Goal: Information Seeking & Learning: Check status

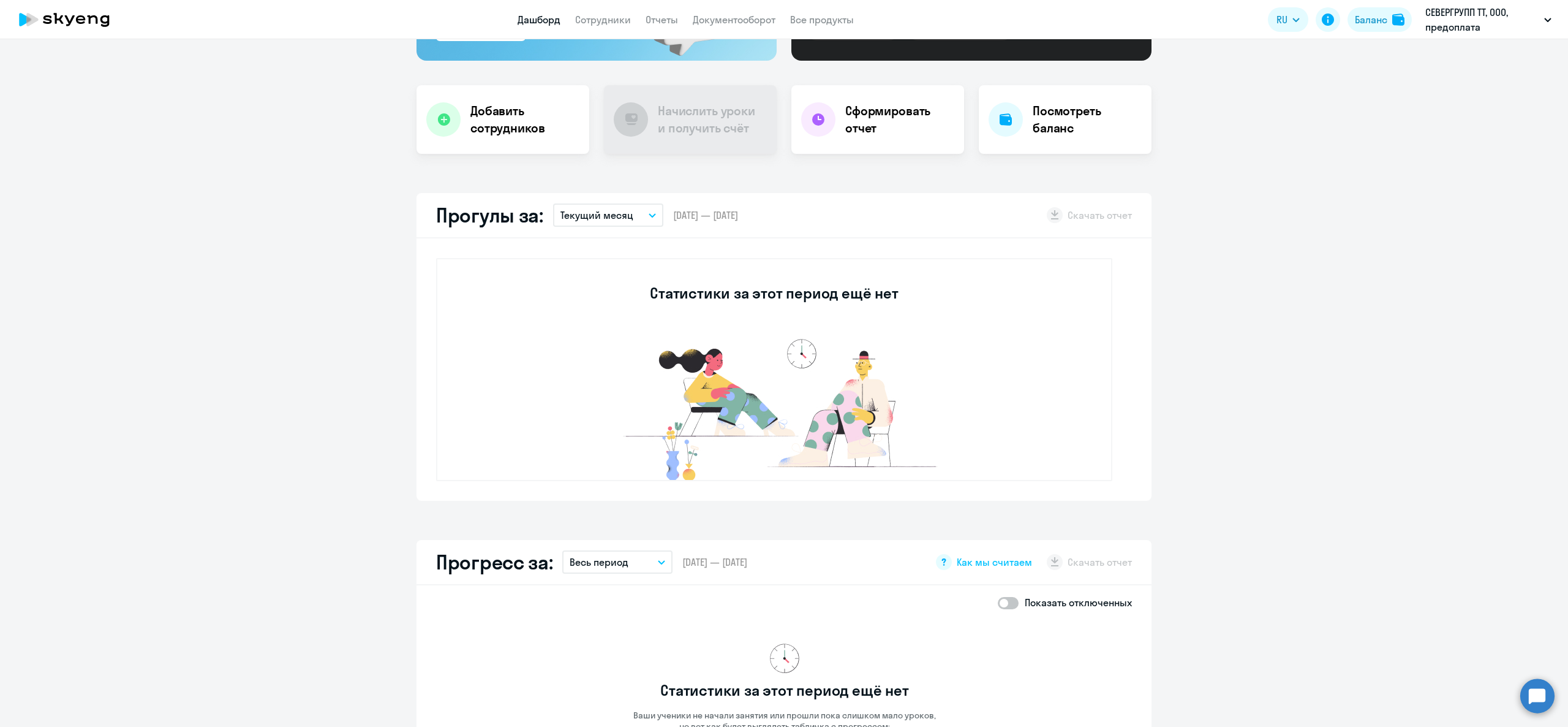
scroll to position [245, 0]
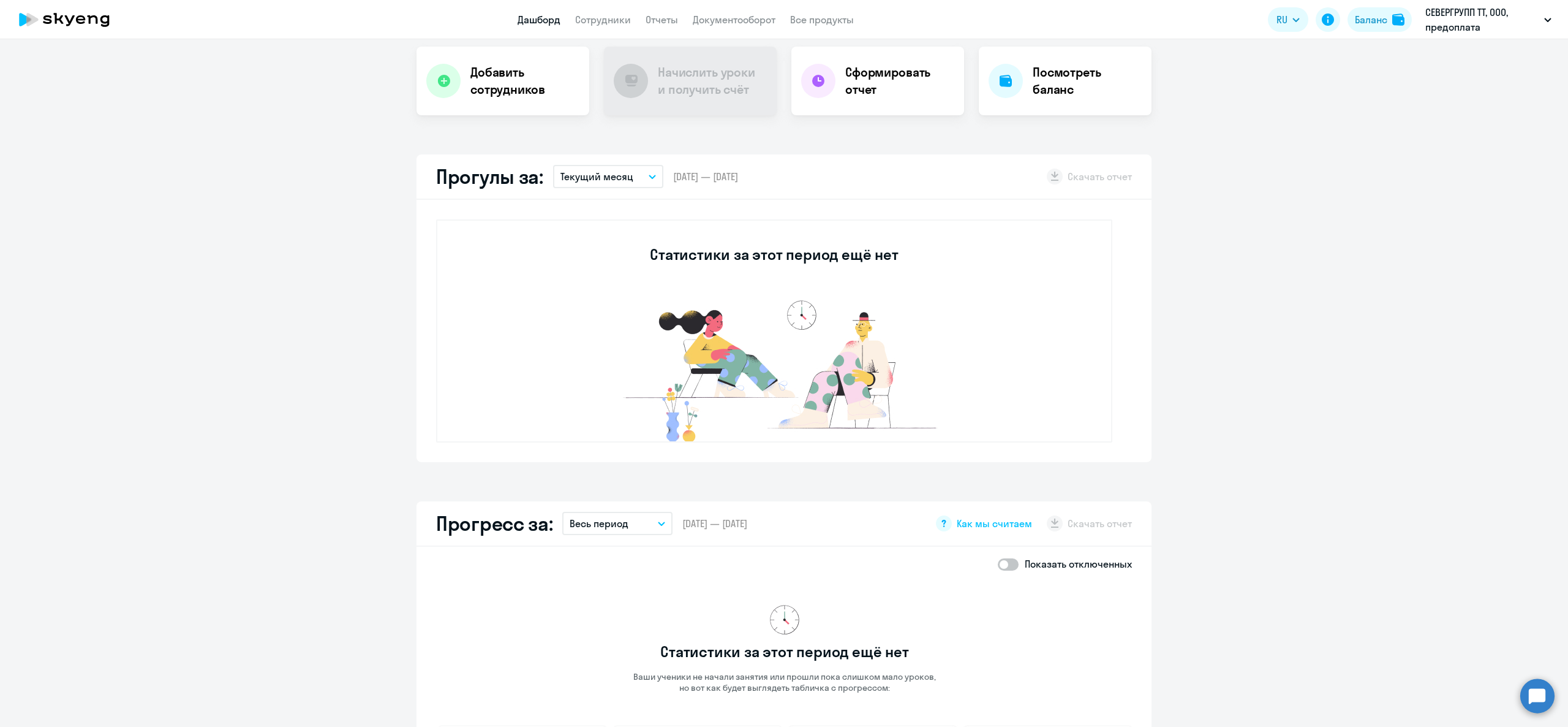
click at [601, 174] on p "Текущий месяц" at bounding box center [597, 176] width 73 height 15
click at [613, 244] on li "Прошлый месяц" at bounding box center [607, 242] width 109 height 31
click at [591, 168] on button "Прошлый месяц" at bounding box center [608, 177] width 110 height 24
click at [608, 331] on li "Текущий год" at bounding box center [607, 333] width 109 height 31
drag, startPoint x: 598, startPoint y: 171, endPoint x: 595, endPoint y: 264, distance: 93.0
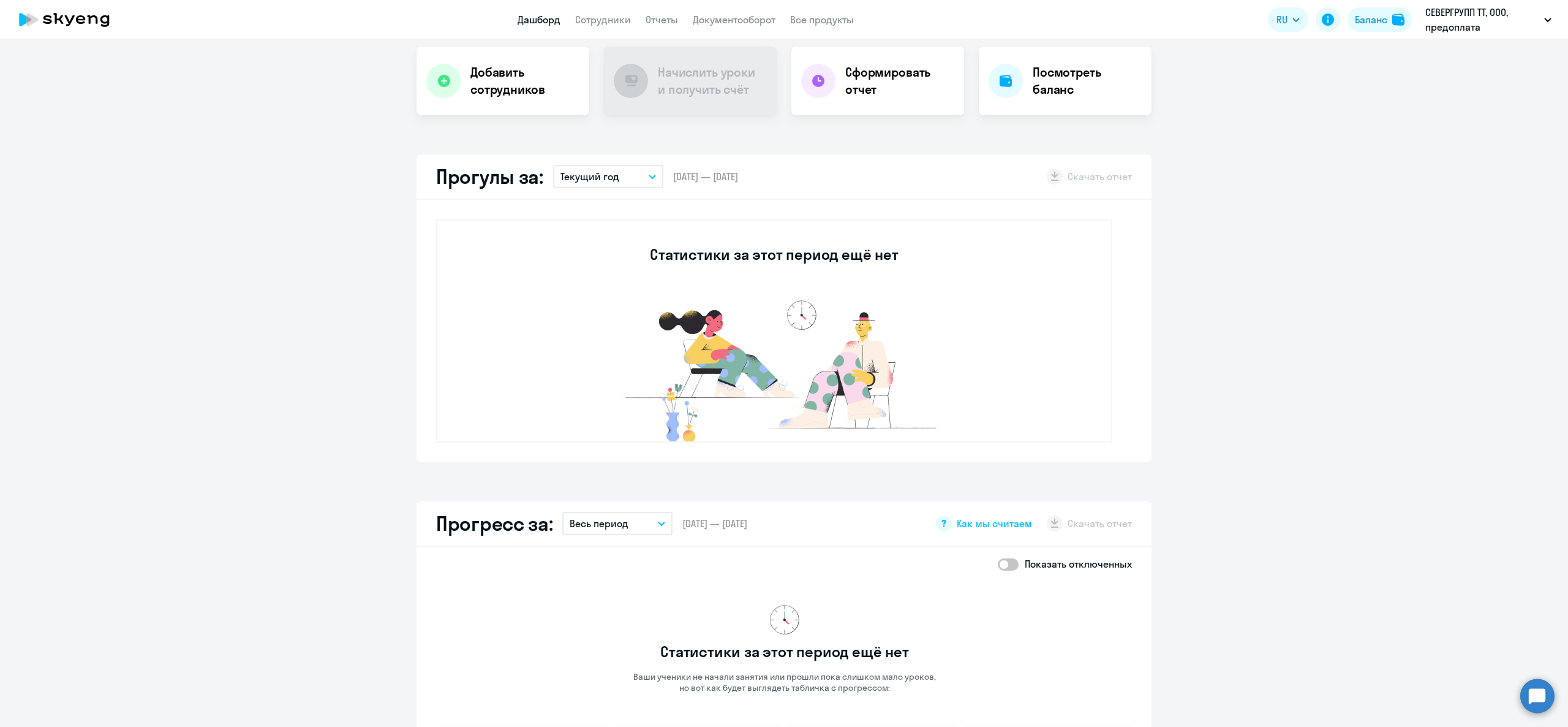
click at [595, 175] on p "Текущий год" at bounding box center [590, 176] width 58 height 15
click at [584, 376] on li "Прошлый год" at bounding box center [607, 364] width 109 height 31
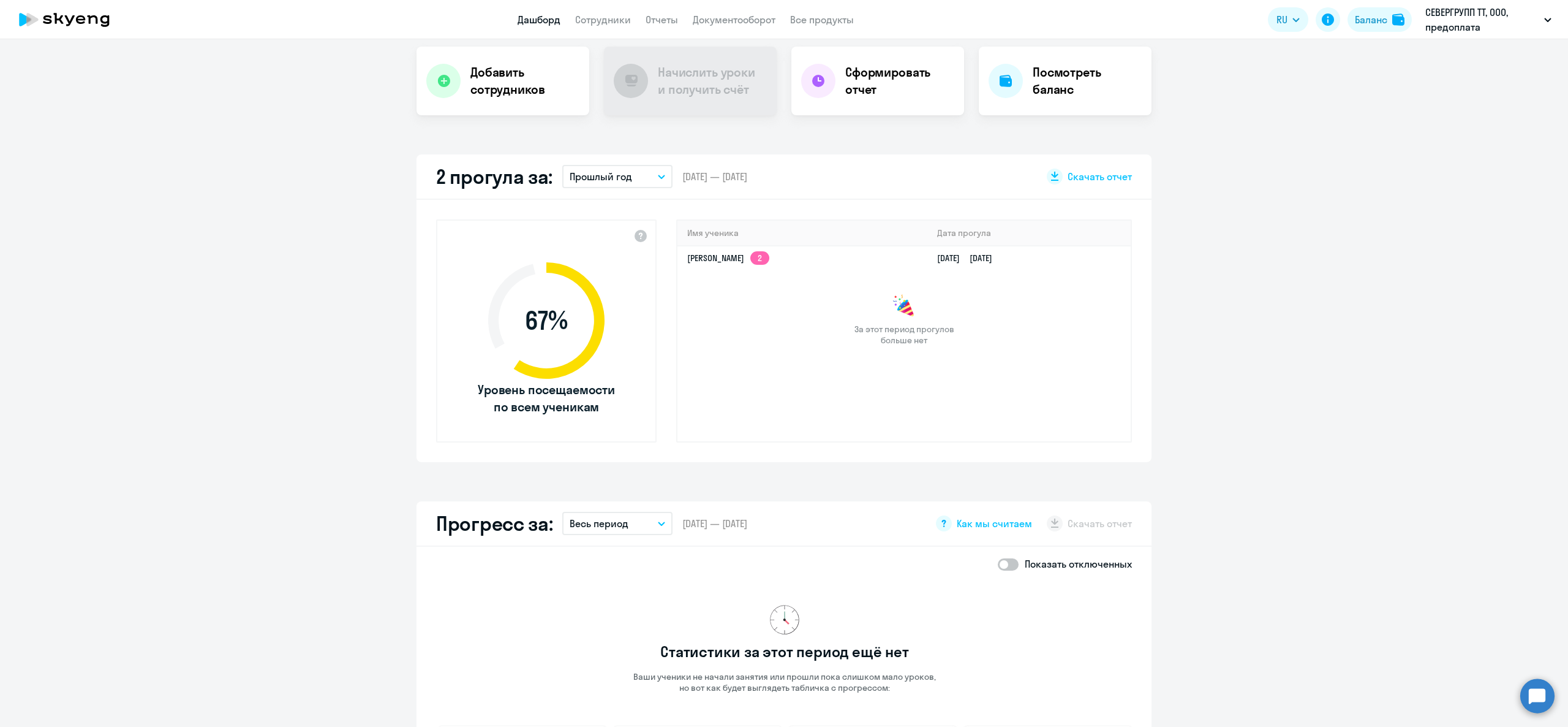
click at [582, 171] on p "Прошлый год" at bounding box center [601, 176] width 62 height 15
click at [768, 337] on div "За этот период прогулов больше нет" at bounding box center [904, 320] width 454 height 51
click at [579, 176] on p "Прошлый год" at bounding box center [601, 176] width 62 height 15
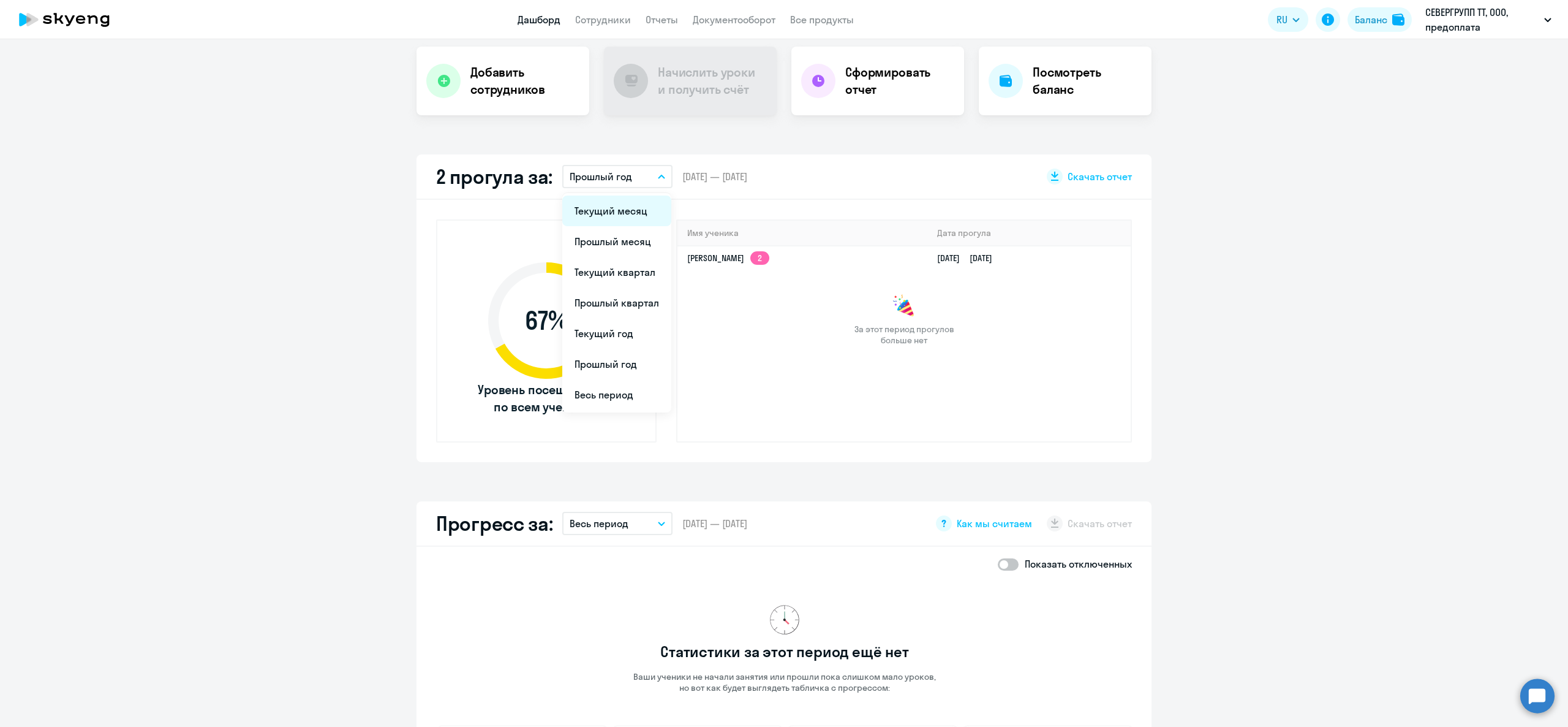
click at [605, 208] on li "Текущий месяц" at bounding box center [616, 211] width 109 height 31
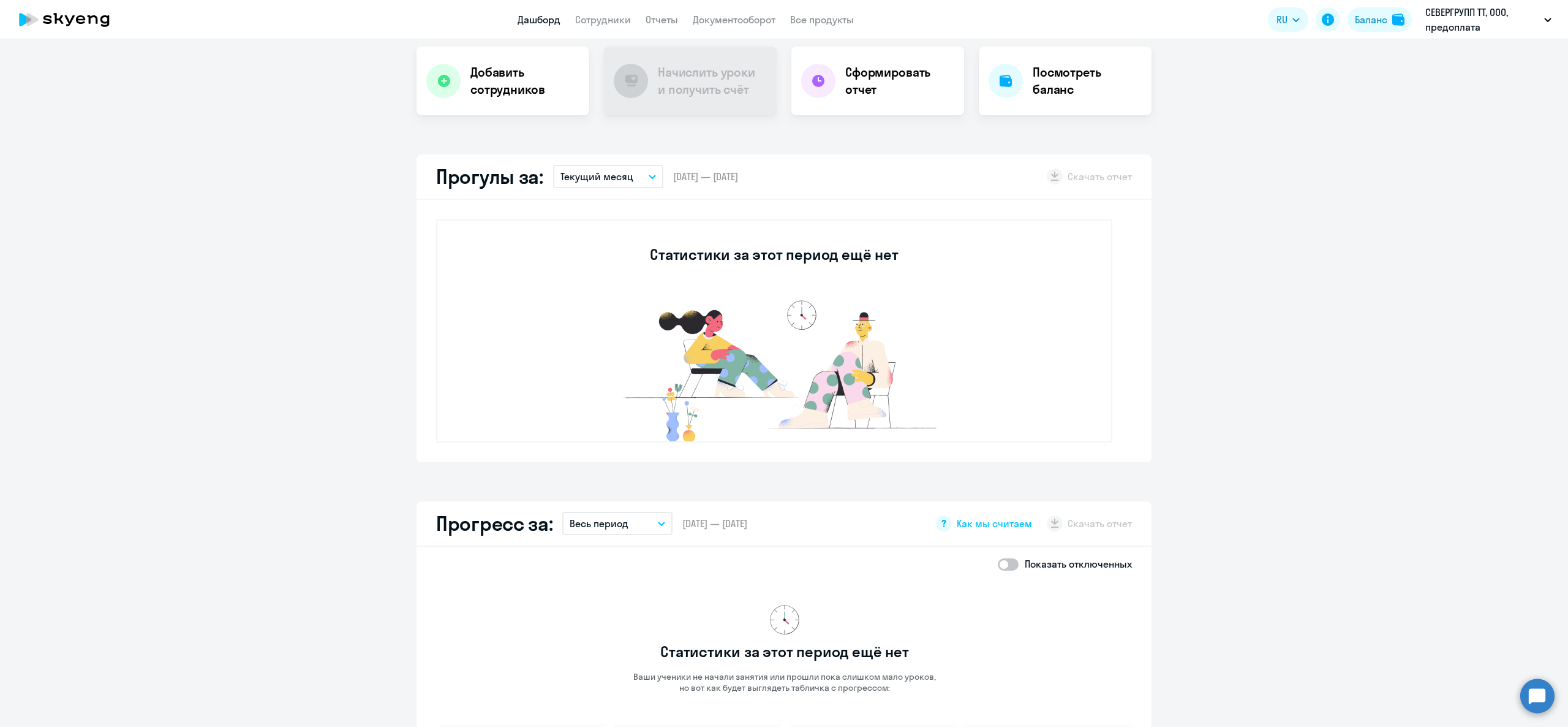
scroll to position [613, 0]
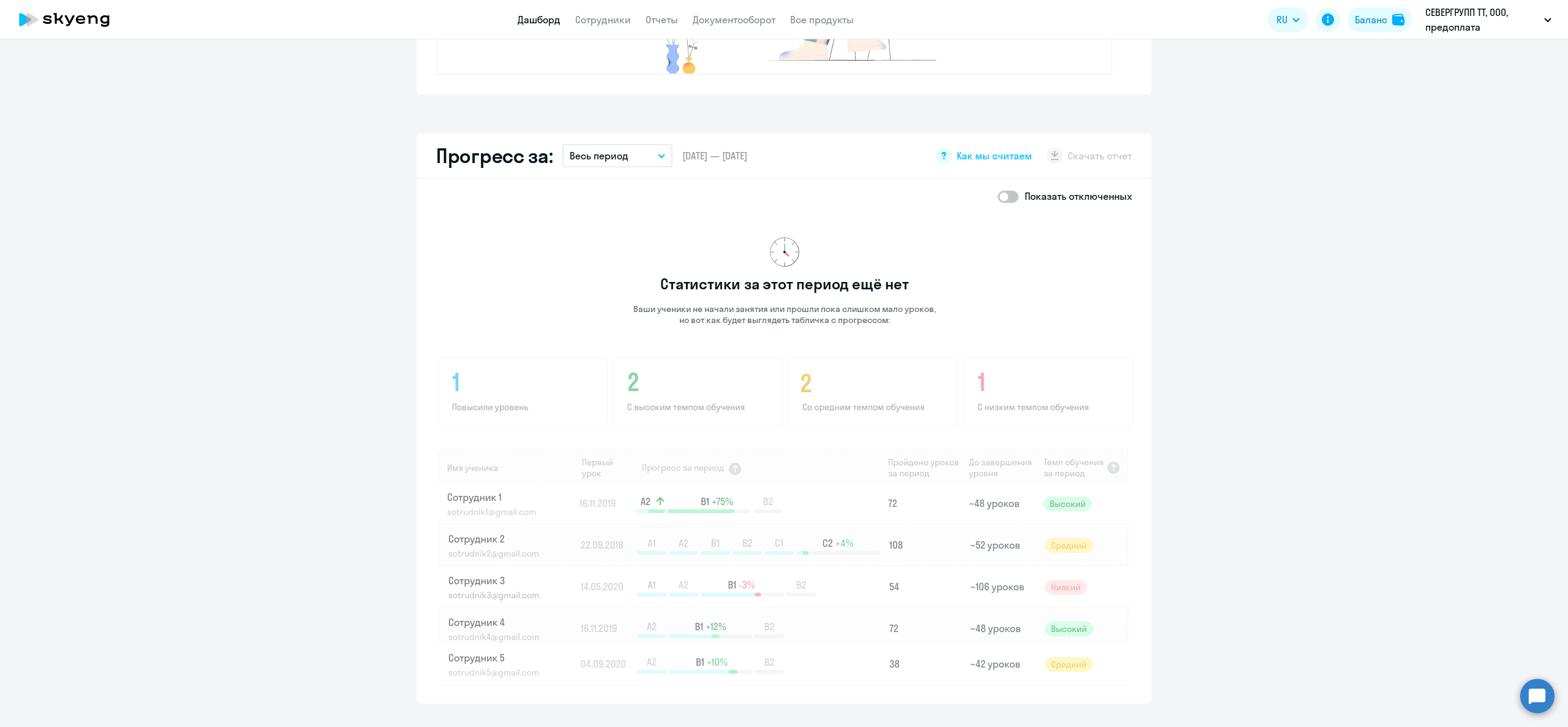
click at [571, 139] on div "Прогресс за: Весь период – [DATE] — [DATE] Как мы считаем Скачать отчет" at bounding box center [783, 156] width 735 height 46
click at [582, 151] on p "Весь период" at bounding box center [599, 155] width 58 height 15
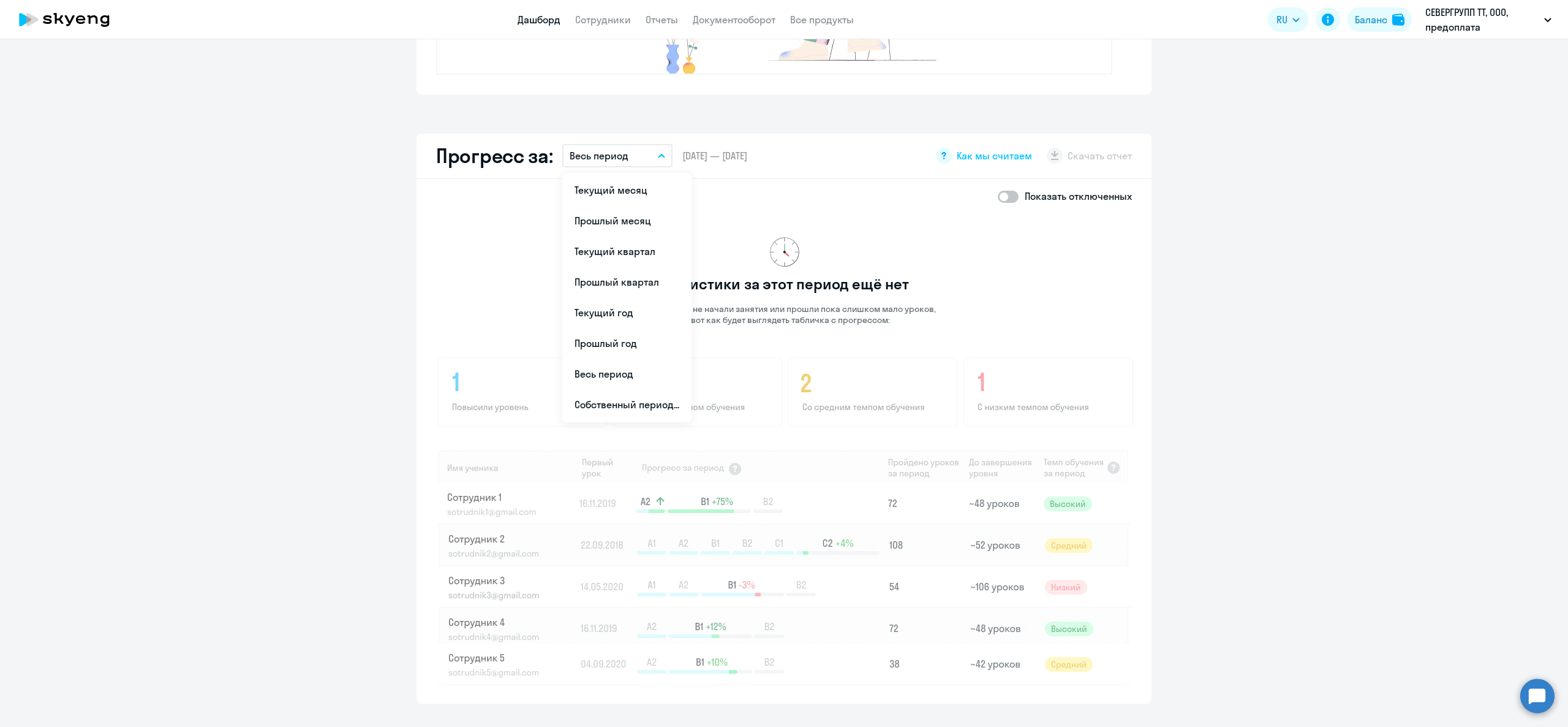
click at [903, 226] on div "Статистики за этот период ещё нет Ваши ученики не начали занятия или прошли пок…" at bounding box center [785, 449] width 697 height 472
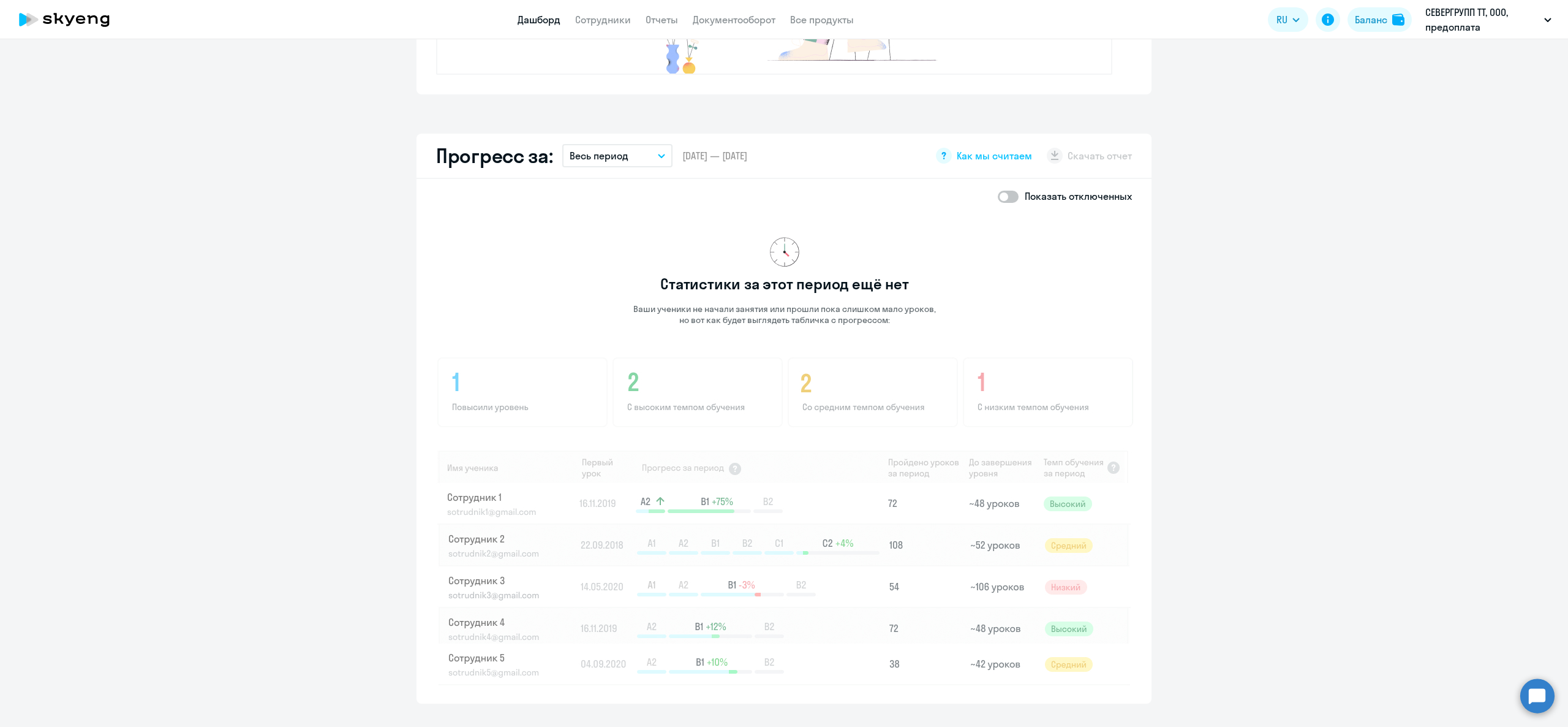
click at [1076, 155] on app-download-button "Скачать отчет" at bounding box center [1089, 155] width 85 height 16
click at [1078, 156] on app-download-button "Скачать отчет" at bounding box center [1089, 155] width 85 height 16
click at [1057, 152] on app-download-button "Скачать отчет" at bounding box center [1089, 155] width 85 height 16
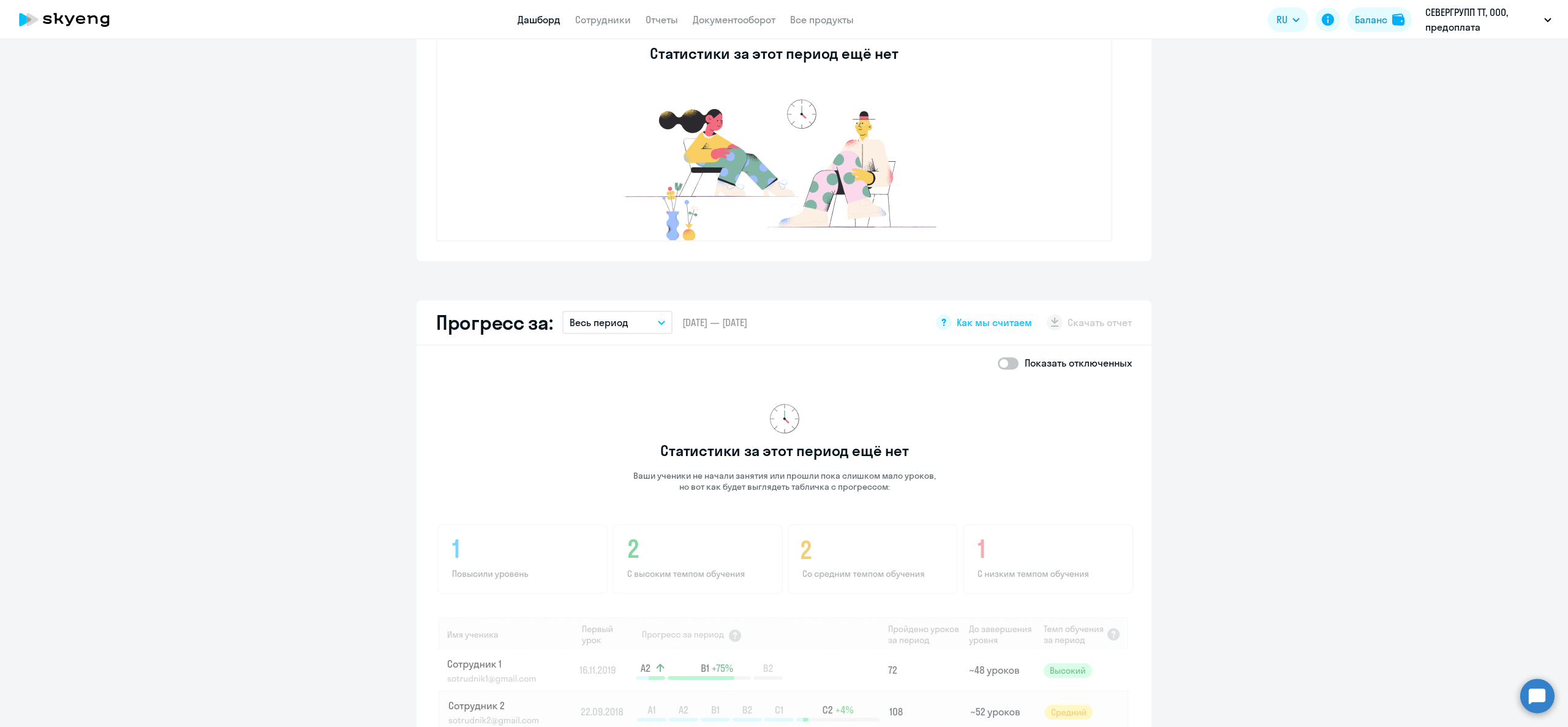
scroll to position [0, 0]
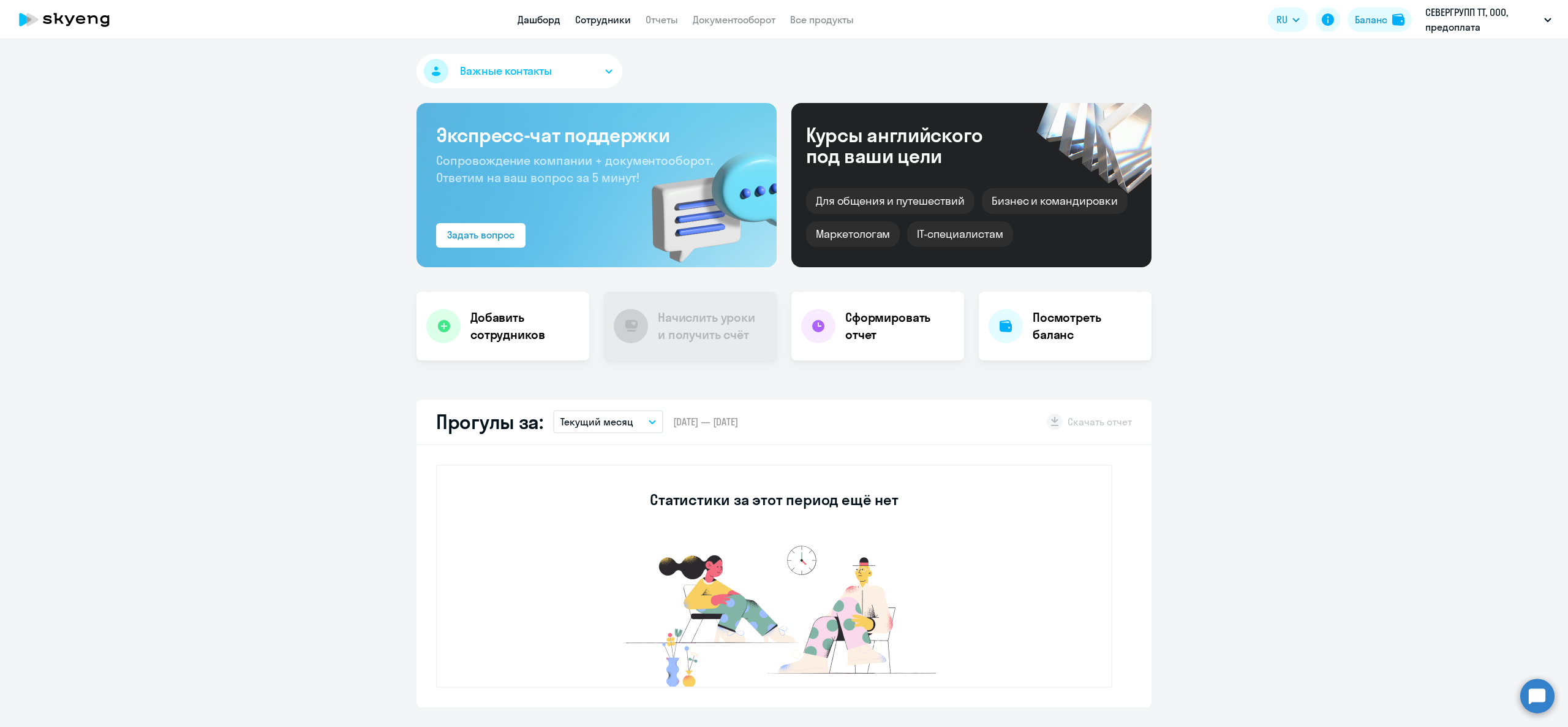
click at [598, 16] on link "Сотрудники" at bounding box center [602, 19] width 56 height 12
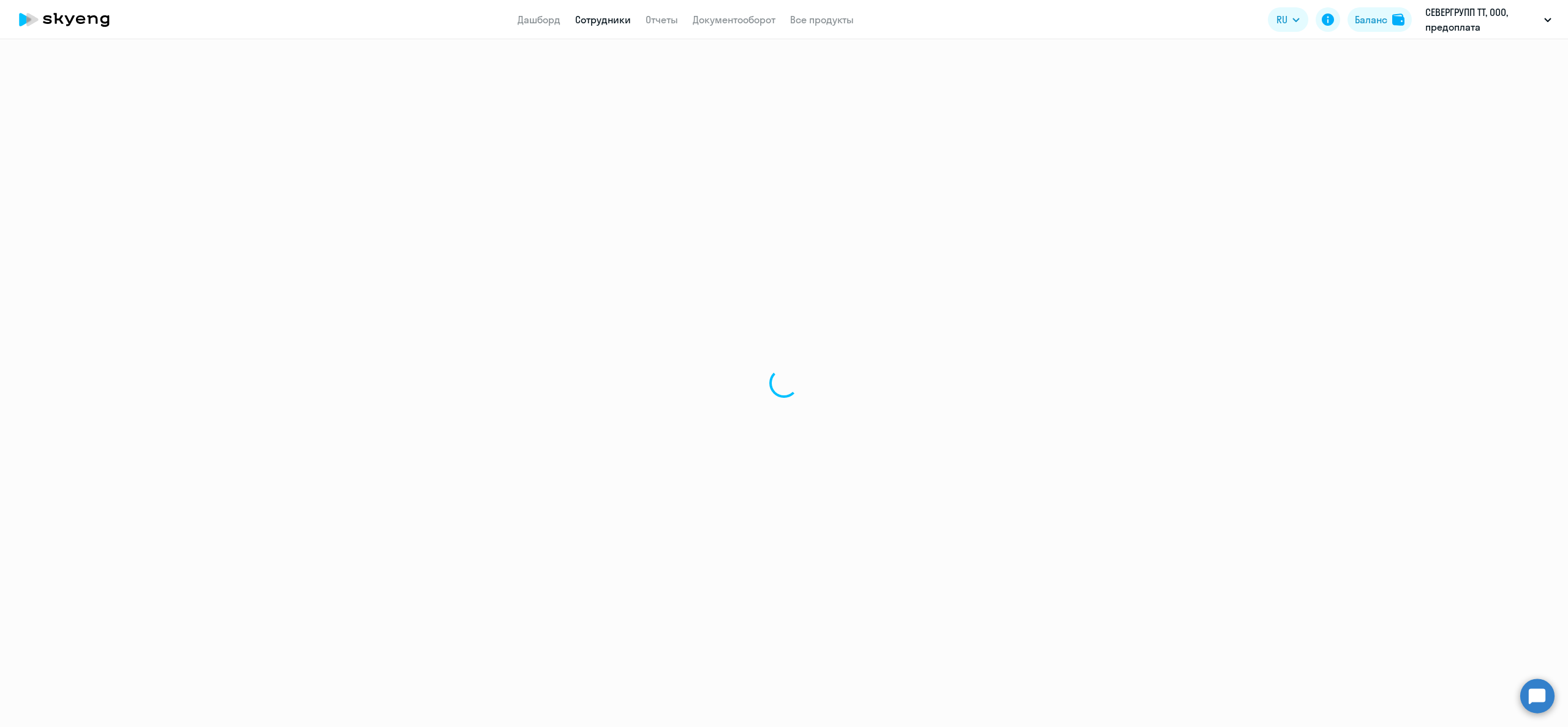
select select "30"
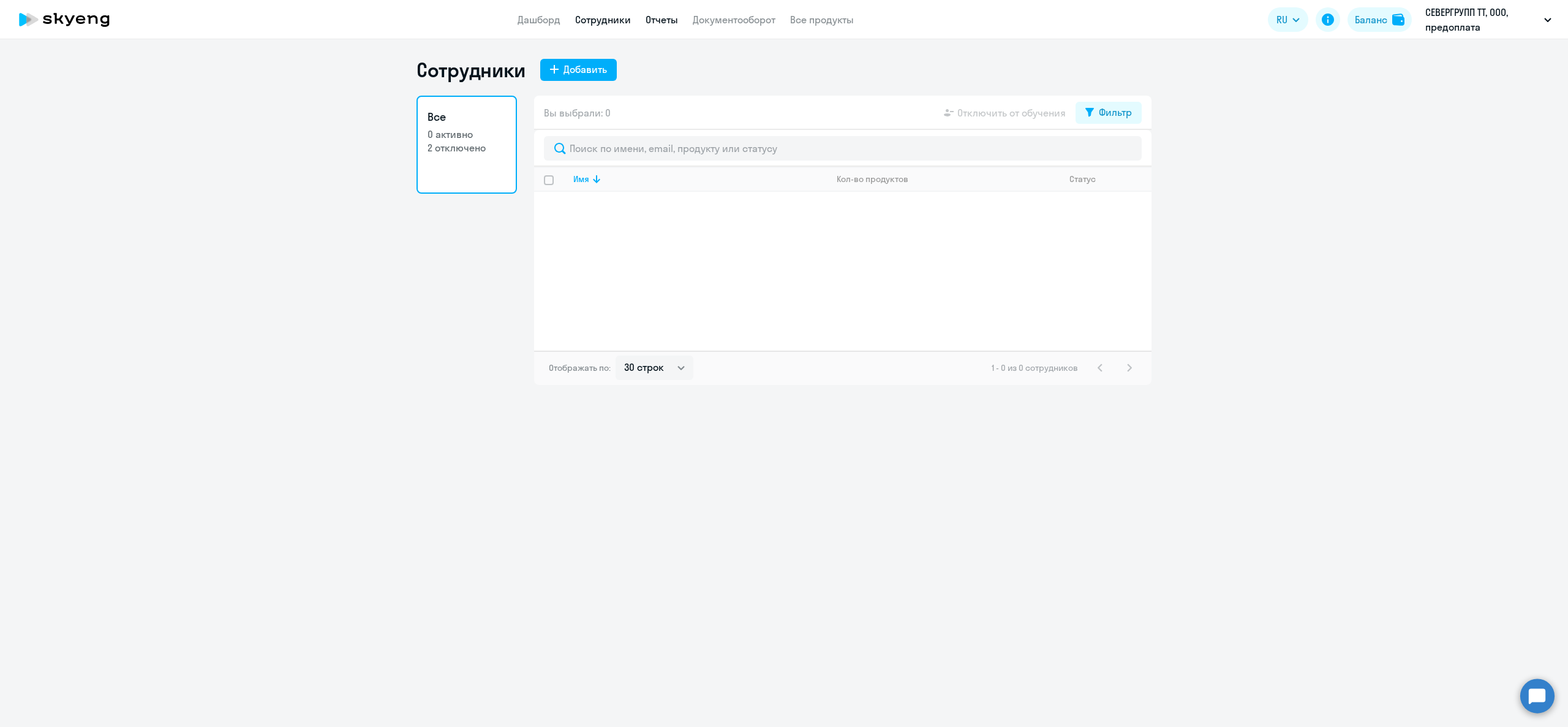
click at [677, 14] on link "Отчеты" at bounding box center [662, 19] width 33 height 12
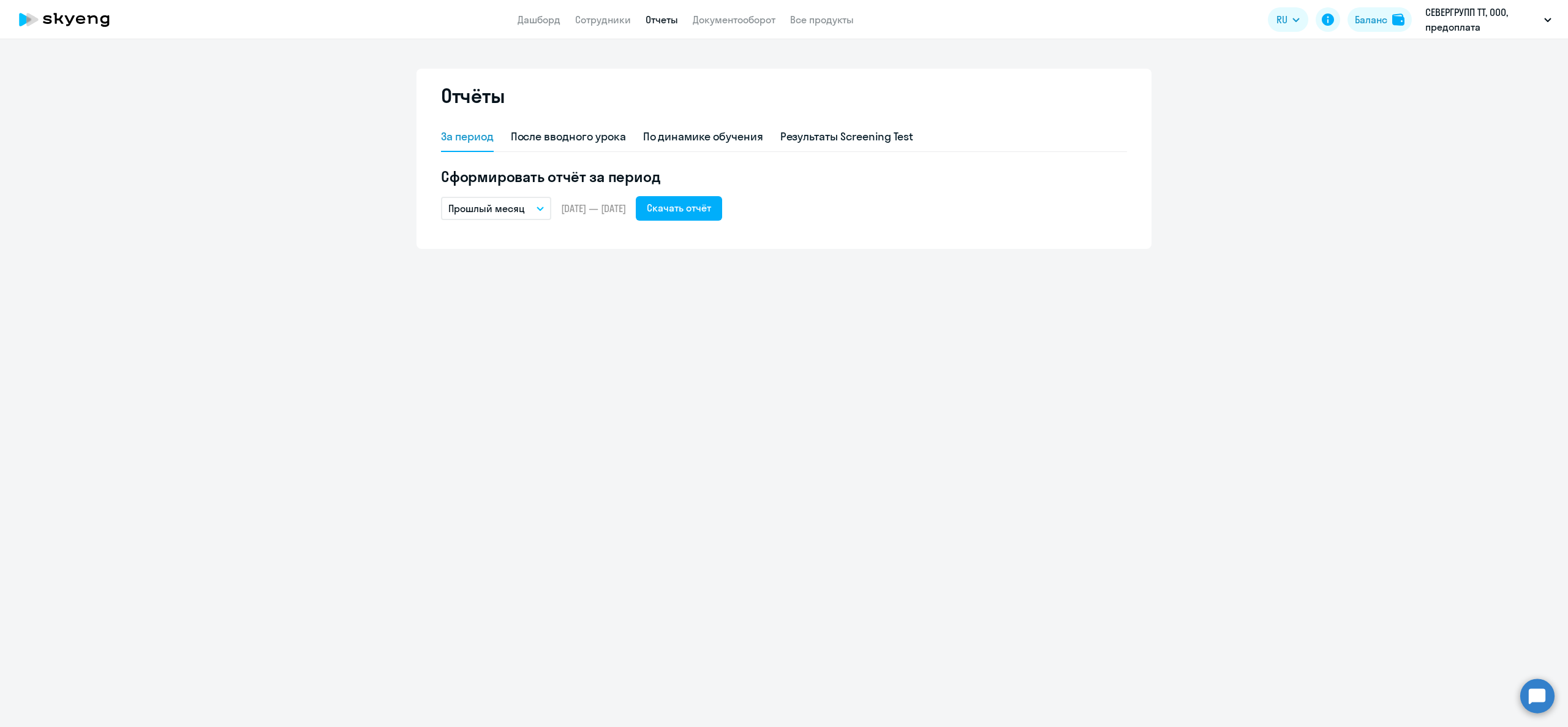
click at [733, 107] on div "Отчёты" at bounding box center [784, 102] width 686 height 39
click at [727, 129] on div "По динамике обучения" at bounding box center [704, 137] width 120 height 29
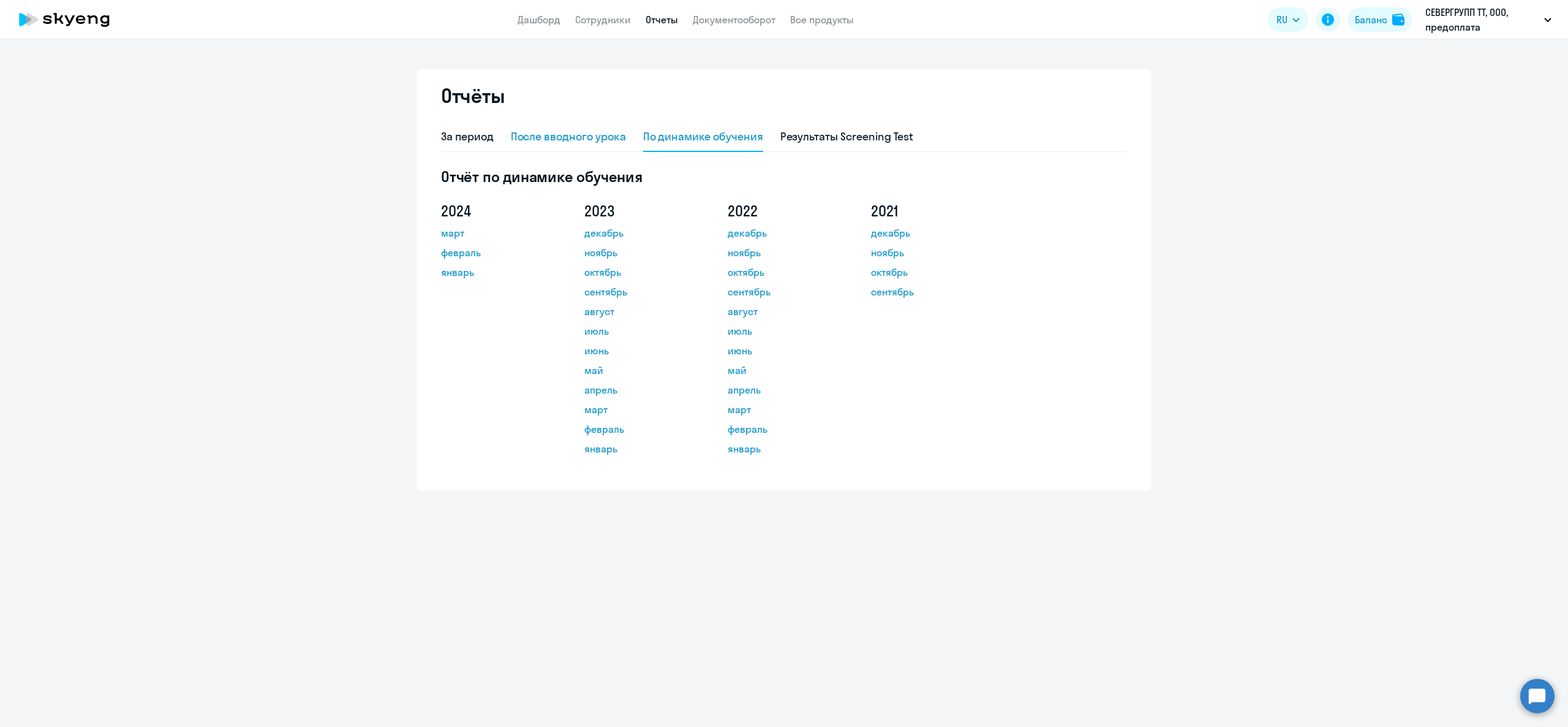
click at [549, 146] on div "После вводного урока" at bounding box center [569, 137] width 115 height 29
select select "10"
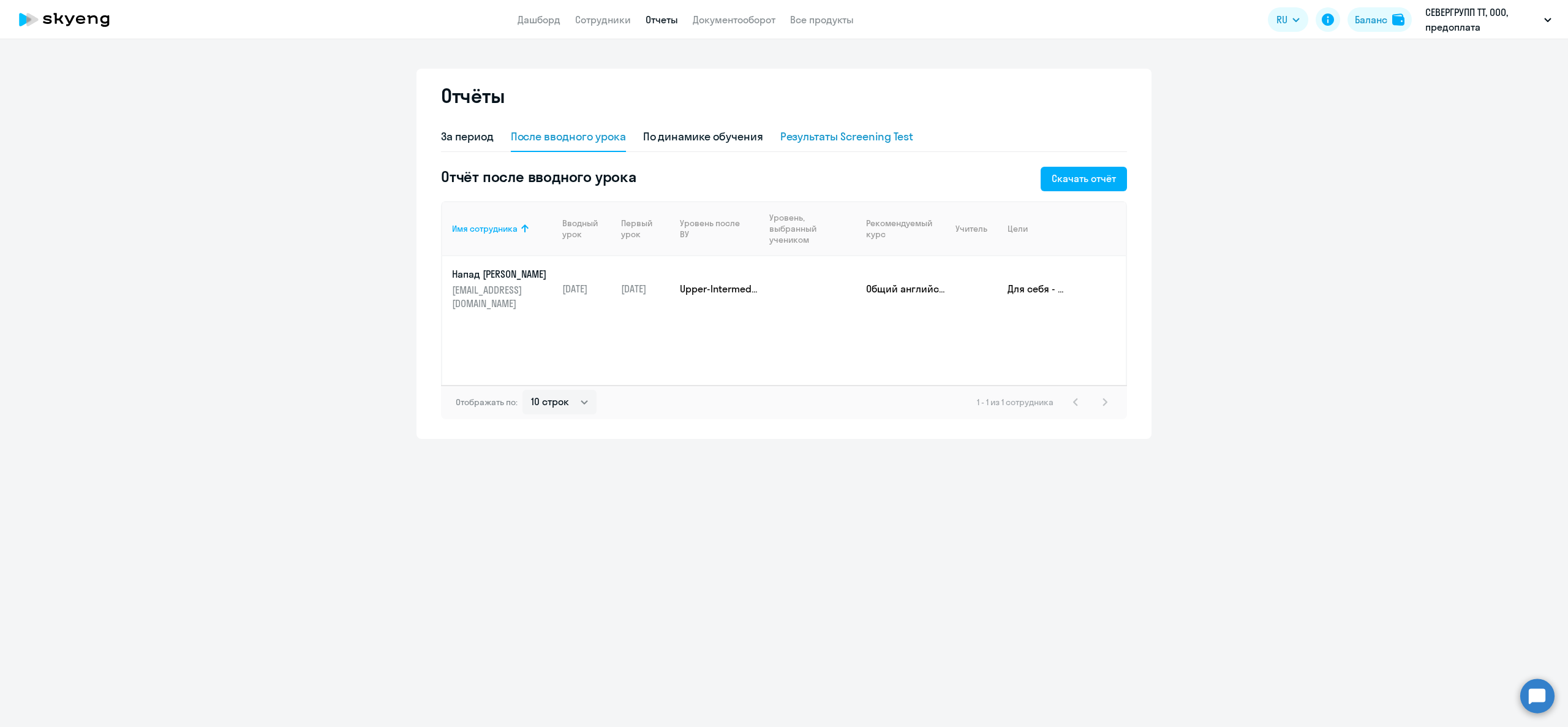
click at [849, 142] on div "Результаты Screening Test" at bounding box center [847, 136] width 133 height 16
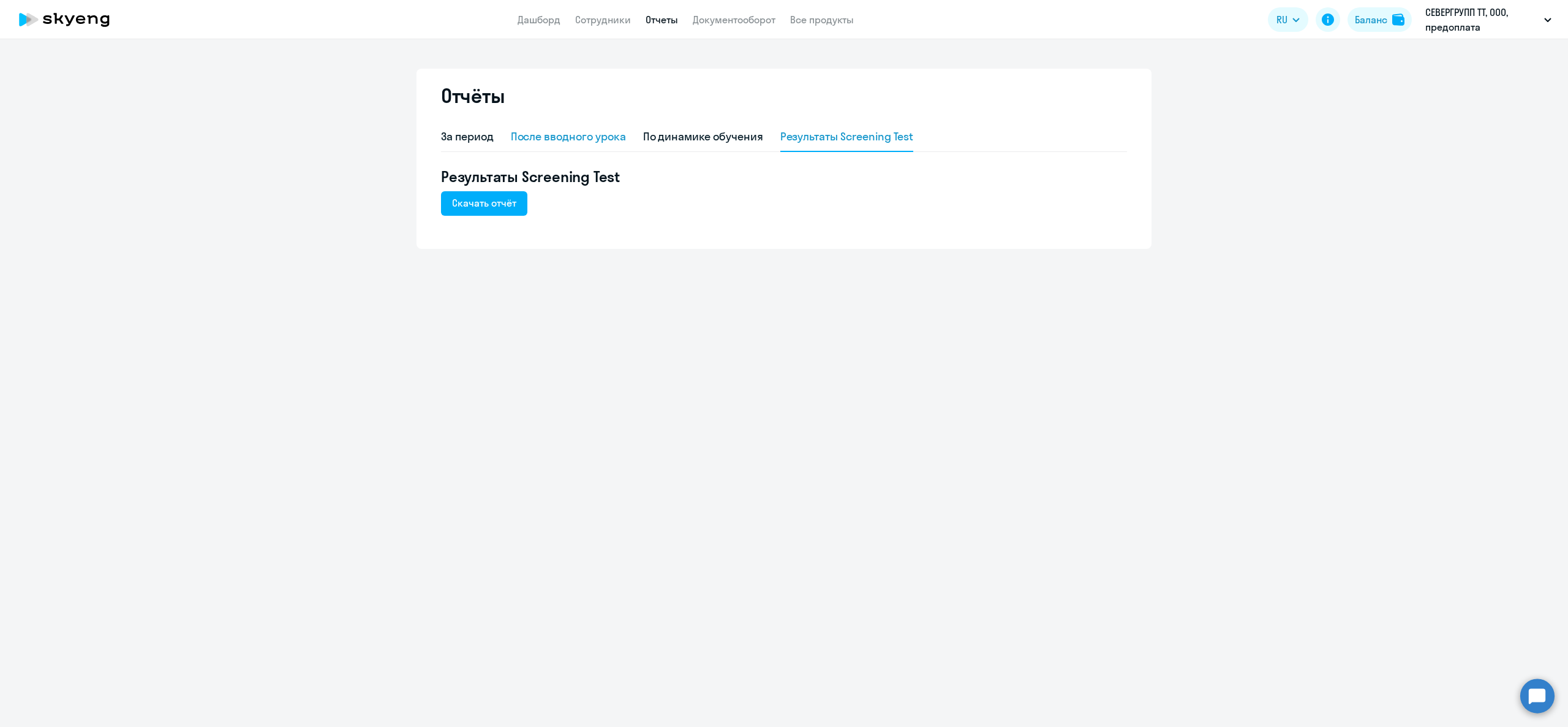
click at [604, 124] on div "После вводного урока" at bounding box center [569, 137] width 115 height 29
select select "10"
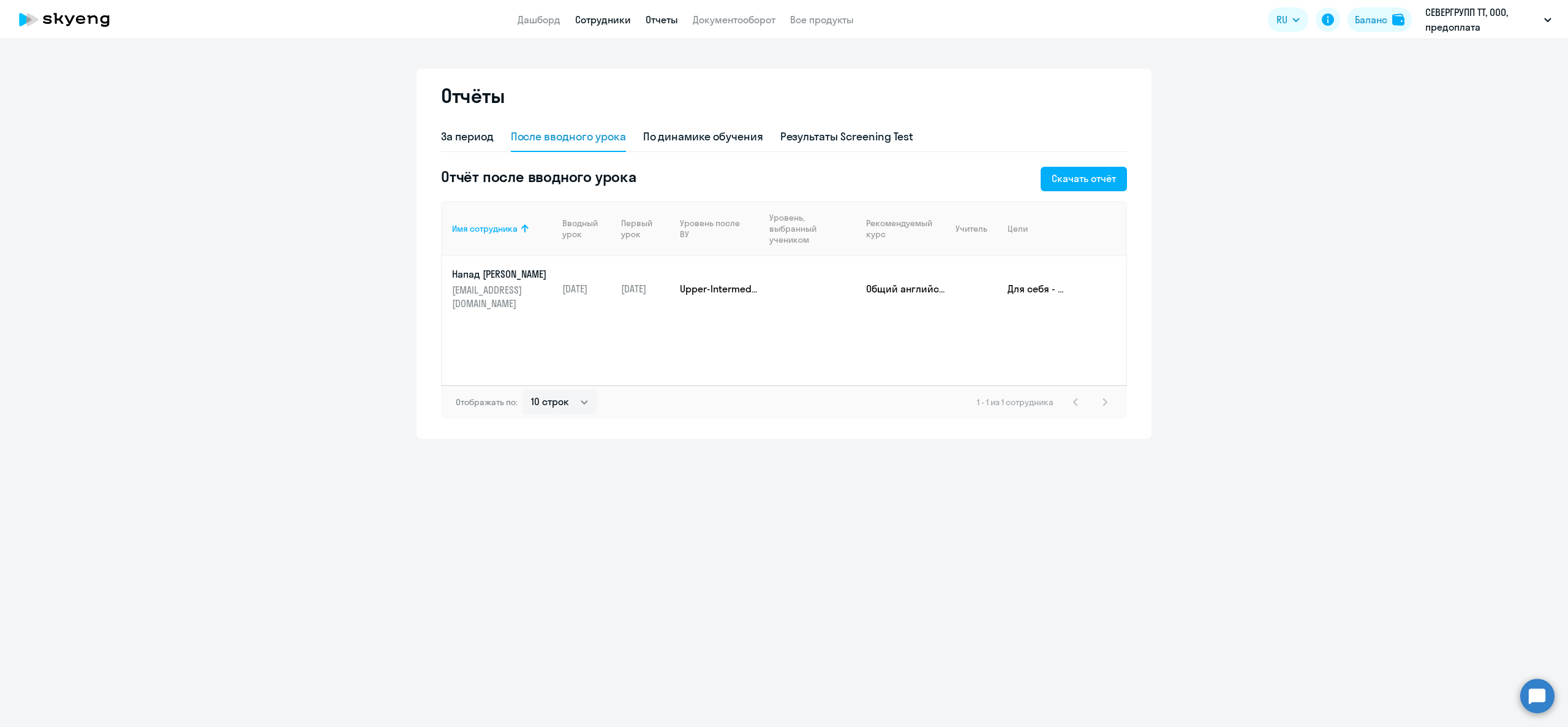
click at [599, 16] on link "Сотрудники" at bounding box center [602, 19] width 56 height 12
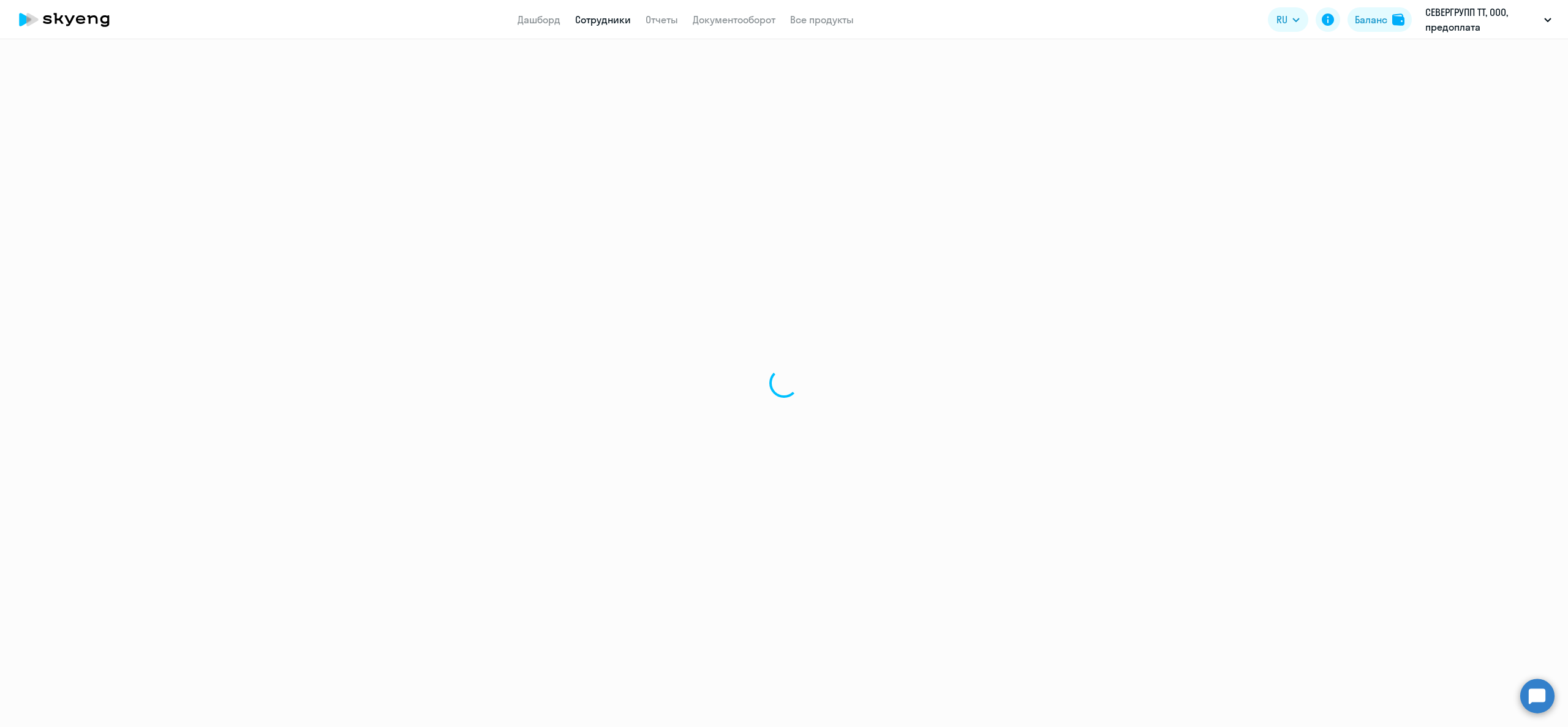
select select "30"
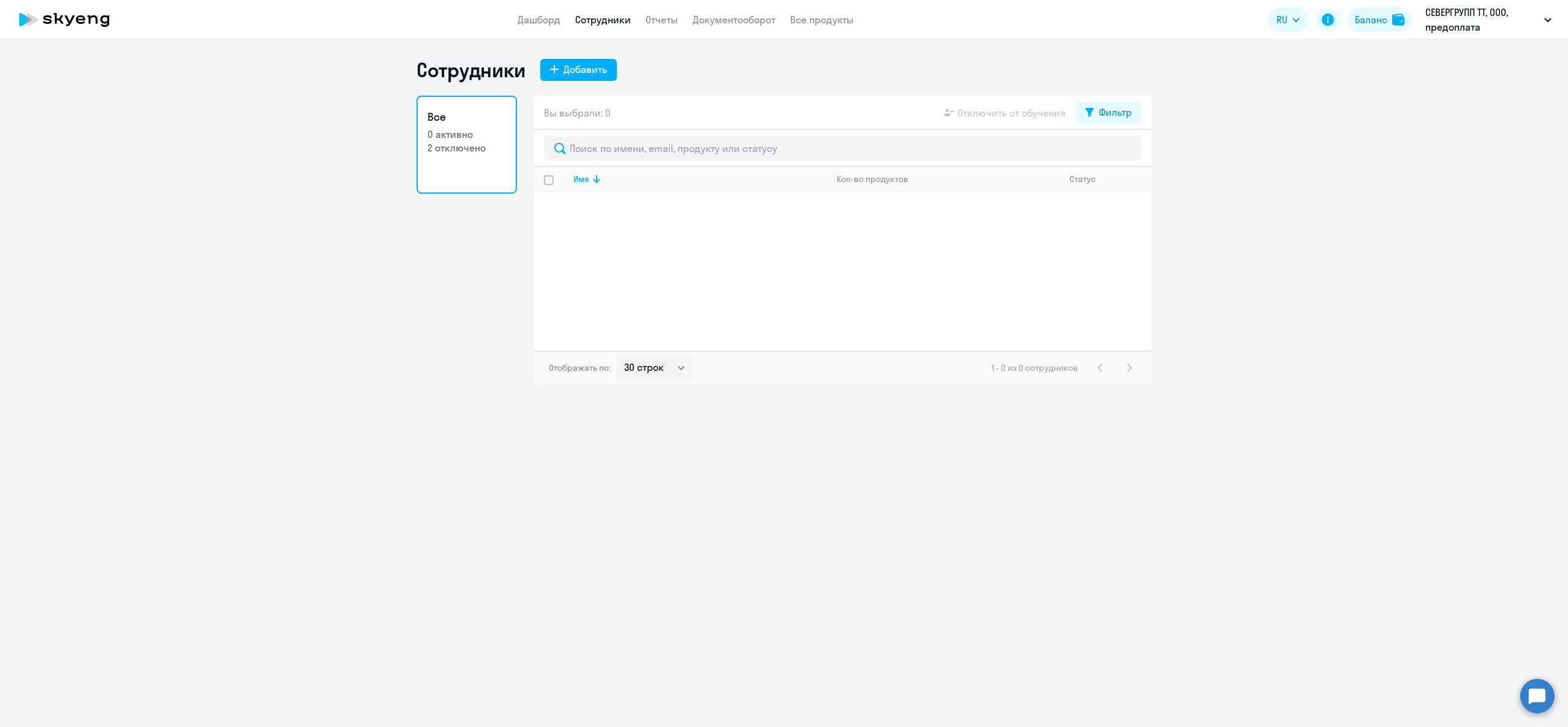
drag, startPoint x: 647, startPoint y: 225, endPoint x: 638, endPoint y: 230, distance: 10.3
click at [638, 232] on div "Имя Кол-во продуктов Статус" at bounding box center [842, 258] width 618 height 184
click at [630, 232] on div "Имя Кол-во продуктов Статус" at bounding box center [842, 258] width 618 height 184
click at [625, 229] on div "Имя Кол-во продуктов Статус" at bounding box center [842, 258] width 618 height 184
click at [634, 221] on div "Имя Кол-во продуктов Статус" at bounding box center [842, 258] width 618 height 184
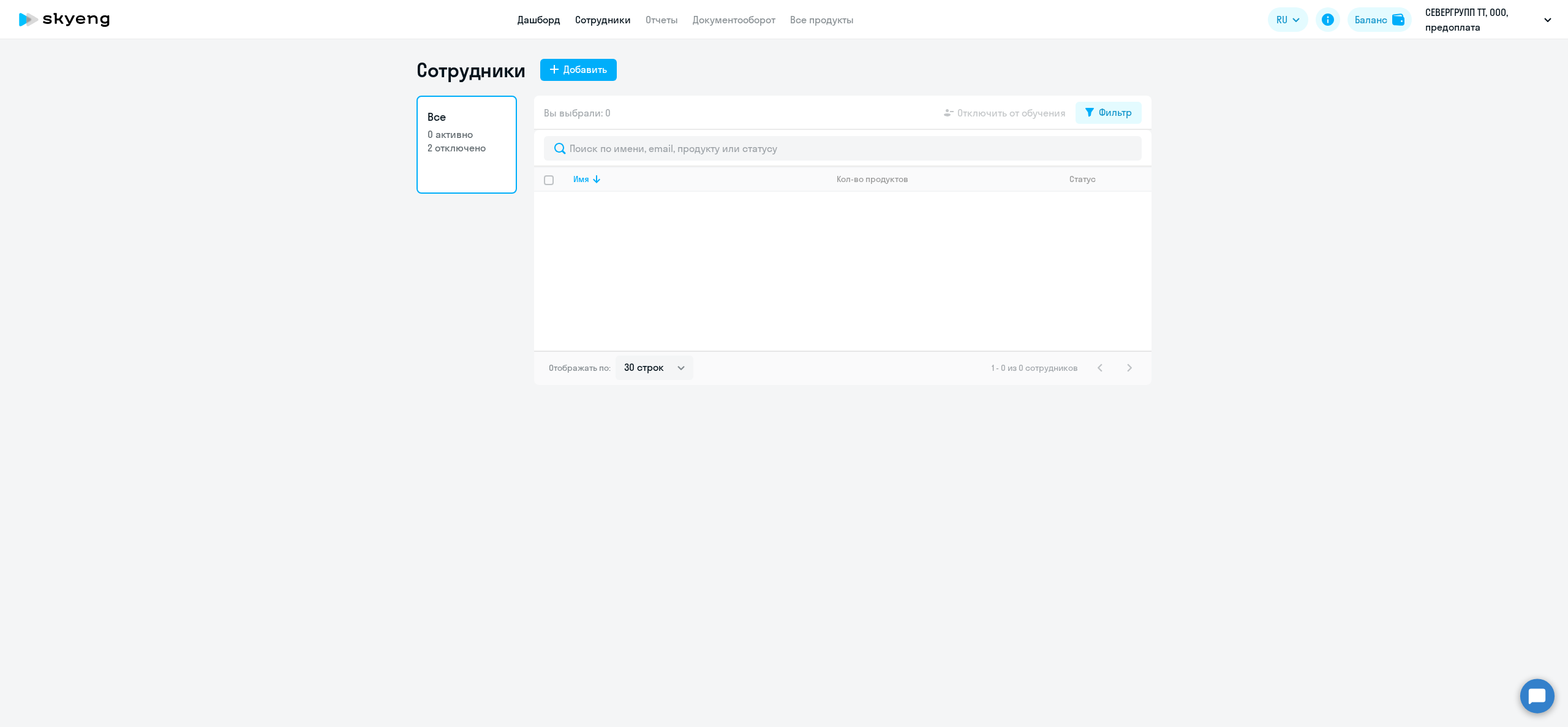
click at [539, 19] on link "Дашборд" at bounding box center [538, 19] width 43 height 12
